Goal: Task Accomplishment & Management: Manage account settings

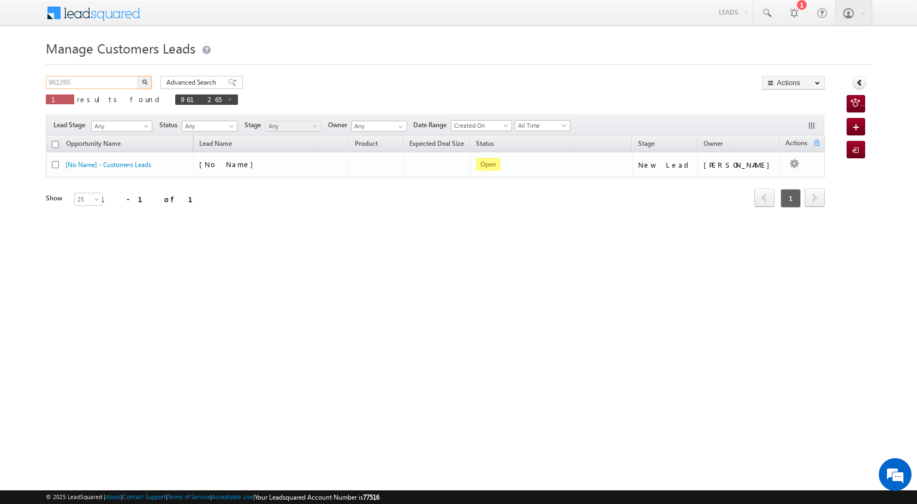
drag, startPoint x: 87, startPoint y: 73, endPoint x: 38, endPoint y: 61, distance: 51.2
click at [38, 61] on body "Menu [PERSON_NAME] [PERSON_NAME] a2@ks erve." at bounding box center [458, 155] width 917 height 310
paste input "2505"
type input "962505"
click at [141, 81] on button "button" at bounding box center [145, 82] width 14 height 13
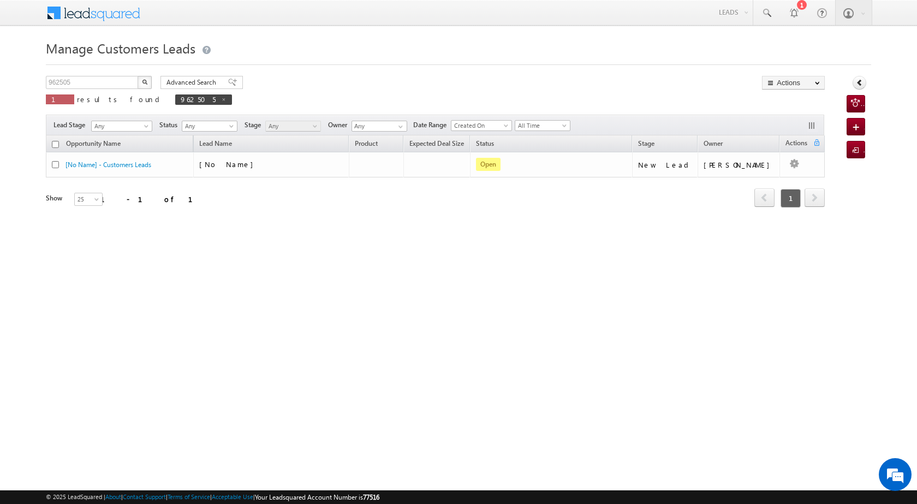
click at [149, 86] on button "button" at bounding box center [145, 82] width 14 height 13
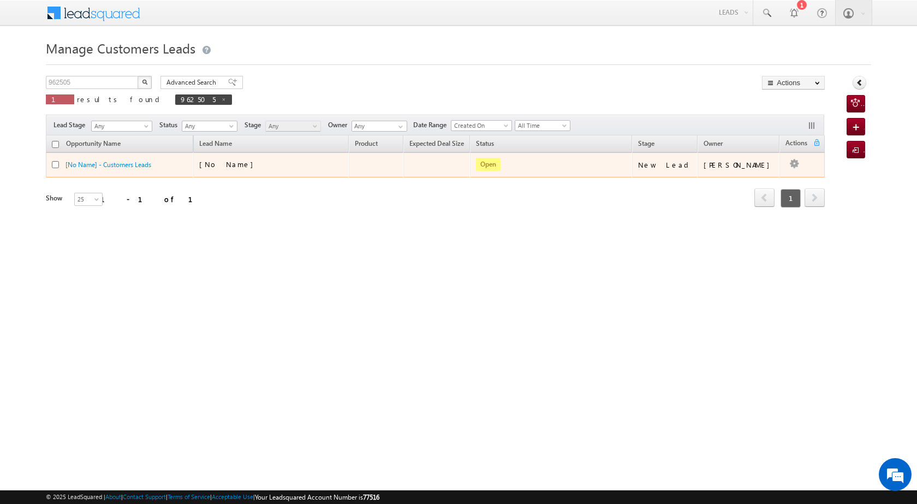
click at [799, 167] on td "Edit Change Owner Change Stage Add Activity Add Task Delete" at bounding box center [802, 164] width 45 height 25
click at [755, 179] on link "Edit" at bounding box center [772, 178] width 55 height 13
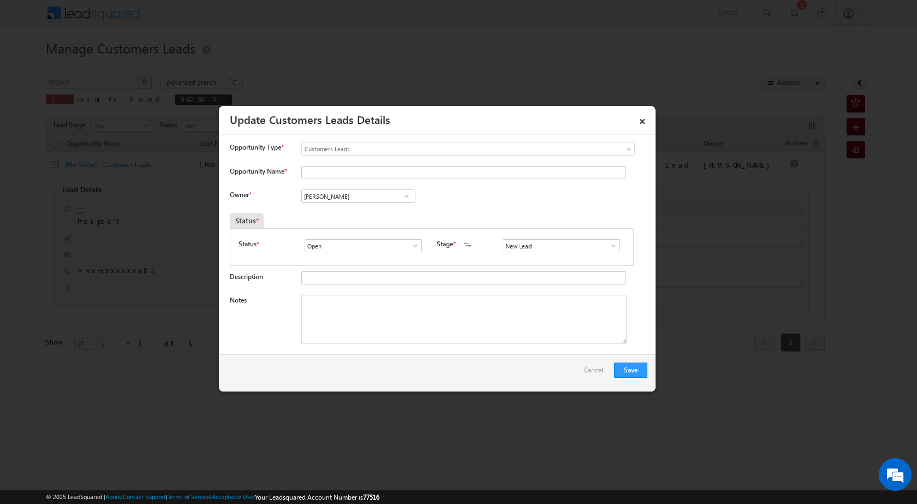
click at [324, 163] on div "Opportunity Type * Select any Activity Bank Mitra Leads Builders Leads Customer…" at bounding box center [439, 154] width 418 height 23
click at [324, 170] on input "Opportunity Name *" at bounding box center [463, 172] width 325 height 13
click at [322, 177] on input "Opportunity Name *" at bounding box center [463, 172] width 325 height 13
paste input "[PERSON_NAME]"
type input "[PERSON_NAME]"
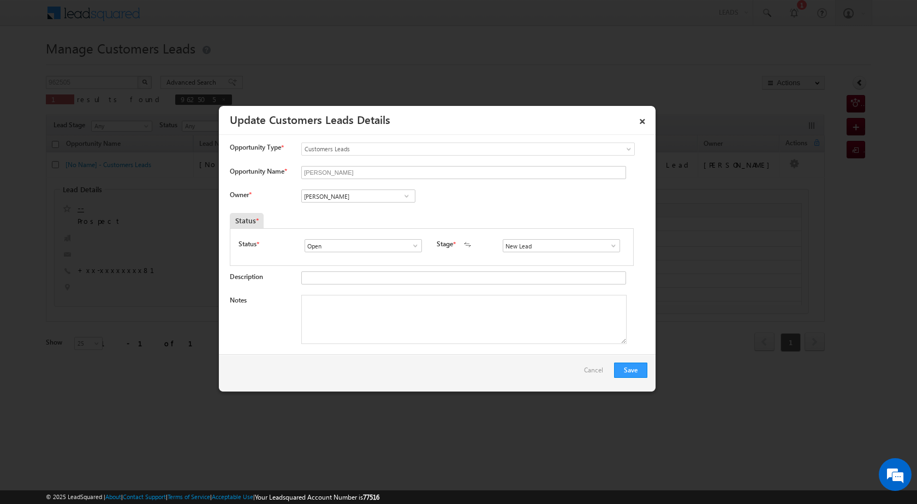
click at [404, 194] on span at bounding box center [406, 196] width 11 height 9
click at [405, 197] on span at bounding box center [406, 196] width 11 height 9
click at [390, 228] on link "[PERSON_NAME] [PERSON_NAME] [PERSON_NAME][EMAIL_ADDRESS][PERSON_NAME][DOMAIN_NA…" at bounding box center [358, 232] width 114 height 21
type input "[PERSON_NAME] [PERSON_NAME]"
click at [378, 327] on textarea "Notes" at bounding box center [463, 319] width 325 height 49
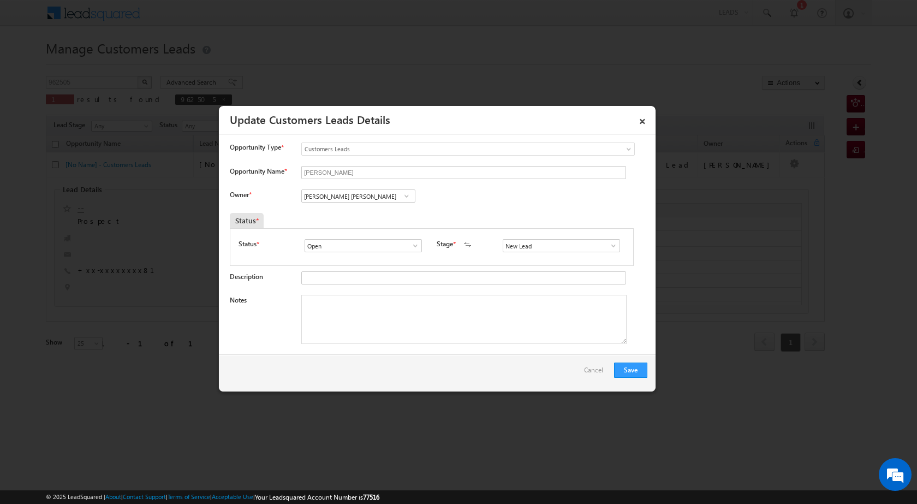
click at [608, 246] on span at bounding box center [613, 245] width 11 height 9
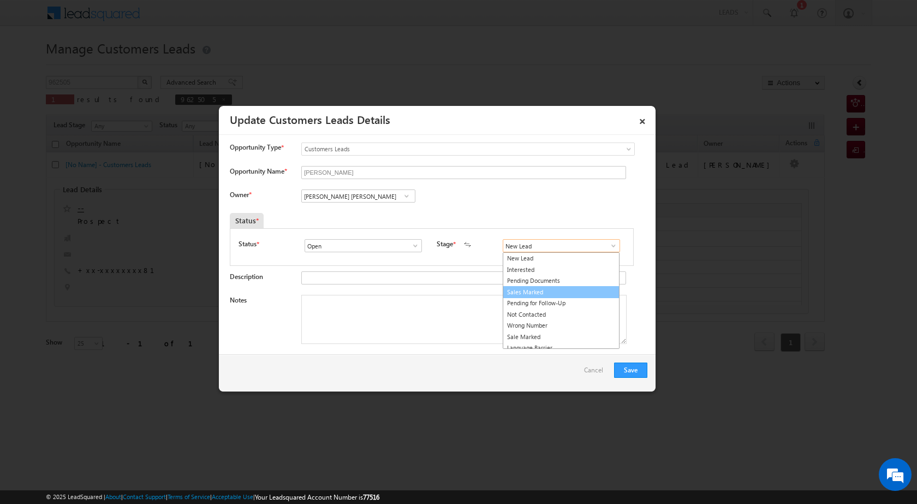
click at [561, 291] on link "Sales Marked" at bounding box center [561, 292] width 117 height 13
type input "Sales Marked"
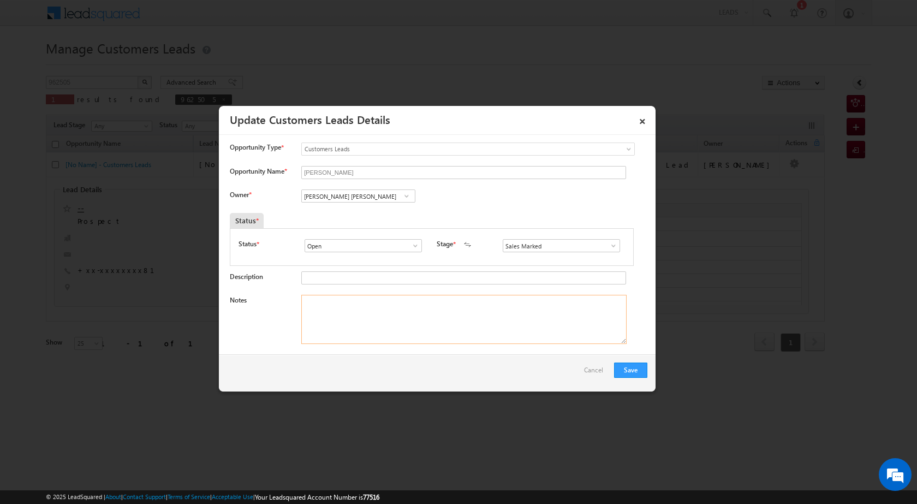
click at [402, 312] on textarea "Notes" at bounding box center [463, 319] width 325 height 49
click at [376, 325] on textarea "Notes" at bounding box center [463, 319] width 325 height 49
paste textarea "OWN PLOT SECO 65 LAC LOAN AMOUNT 40 BUSIENSS KITCHEN HOME I LAC EMI 65 K OTHER …"
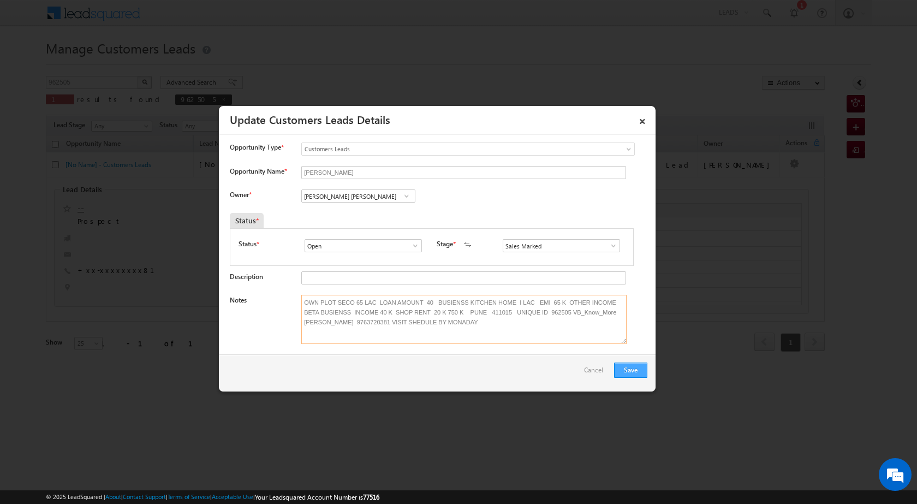
type textarea "OWN PLOT SECO 65 LAC LOAN AMOUNT 40 BUSIENSS KITCHEN HOME I LAC EMI 65 K OTHER …"
click at [640, 371] on button "Save" at bounding box center [630, 370] width 33 height 15
